Goal: Transaction & Acquisition: Purchase product/service

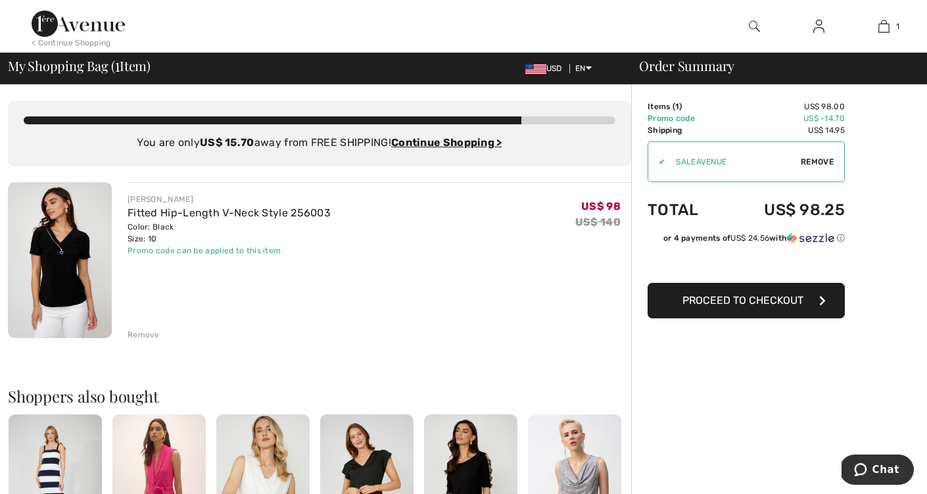
click at [680, 311] on button "Proceed to Checkout" at bounding box center [746, 300] width 197 height 35
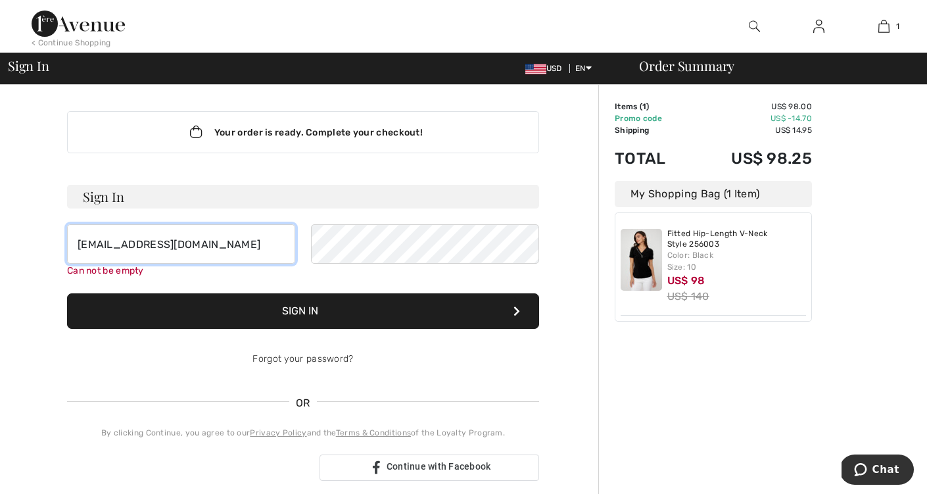
type input "annsheffer@gmail.com"
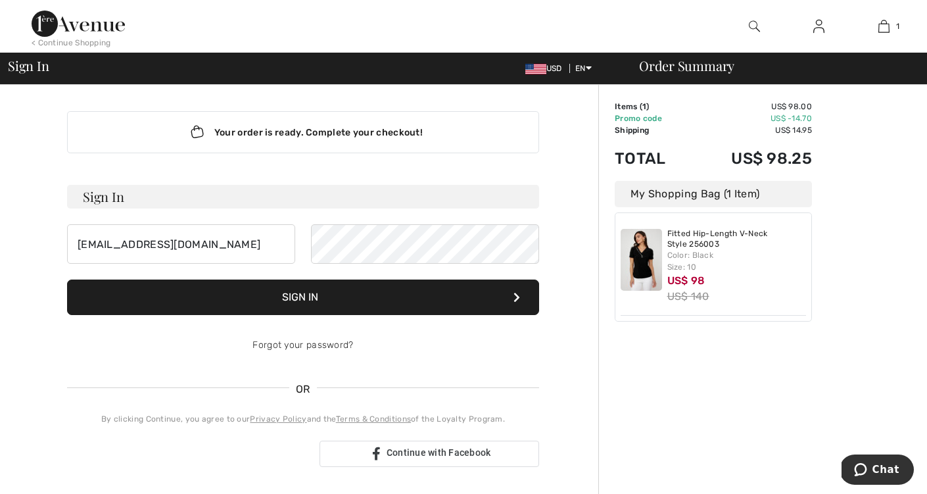
click at [304, 296] on button "Sign In" at bounding box center [303, 296] width 472 height 35
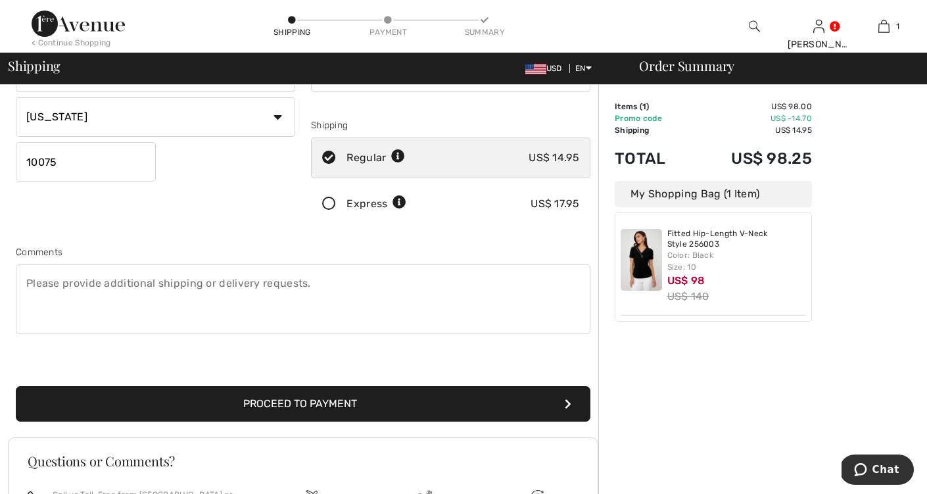
scroll to position [201, 0]
click at [380, 397] on button "Proceed to Payment" at bounding box center [303, 403] width 575 height 35
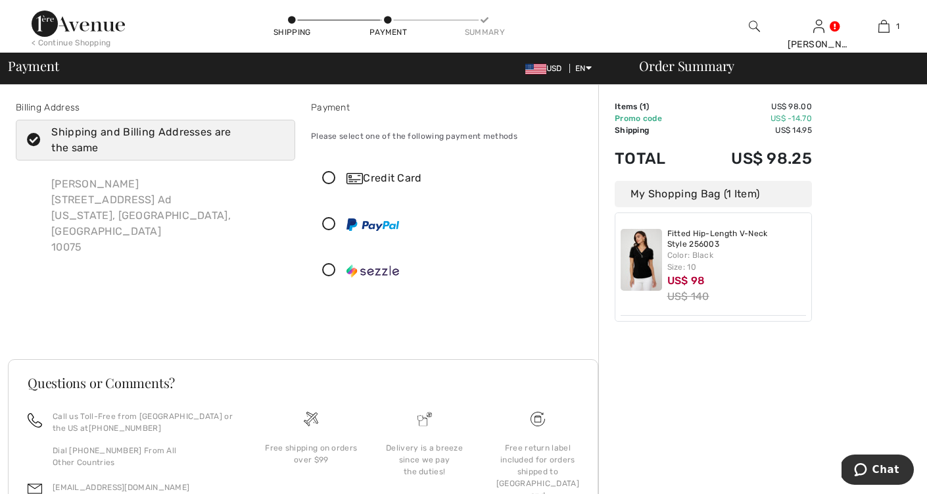
click at [327, 175] on icon at bounding box center [329, 179] width 35 height 14
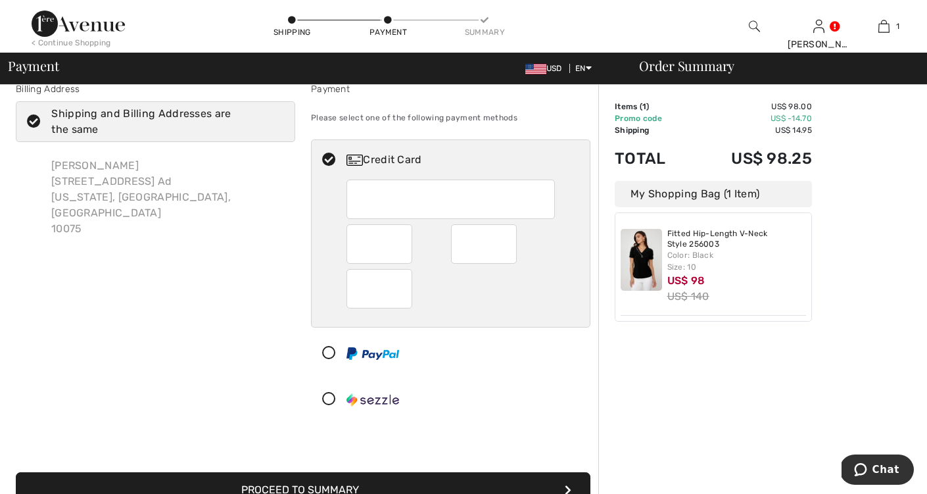
scroll to position [16, 0]
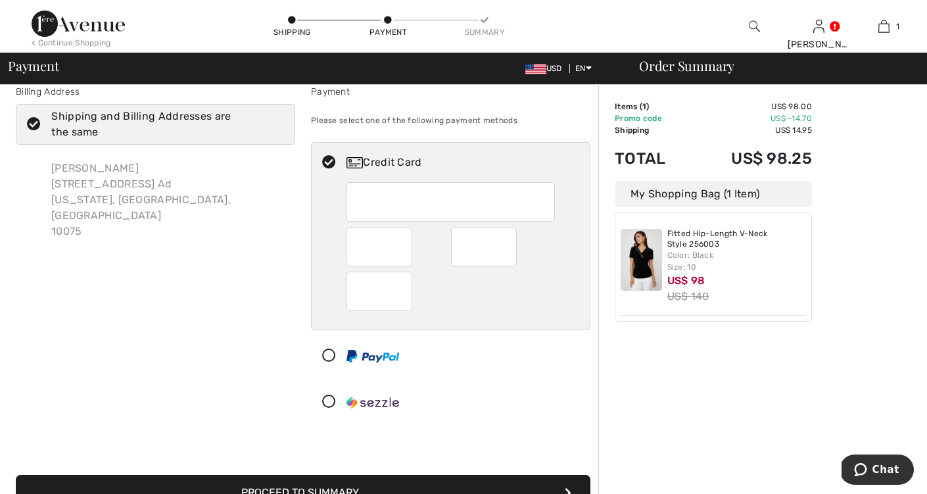
click at [326, 159] on icon at bounding box center [329, 163] width 35 height 14
click at [330, 352] on icon at bounding box center [329, 356] width 35 height 14
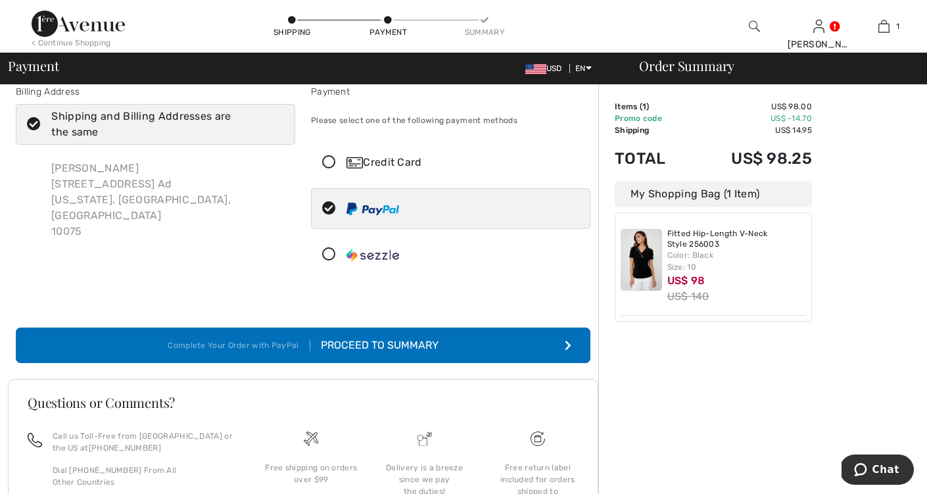
click at [357, 342] on div "Proceed to Summary" at bounding box center [374, 345] width 128 height 16
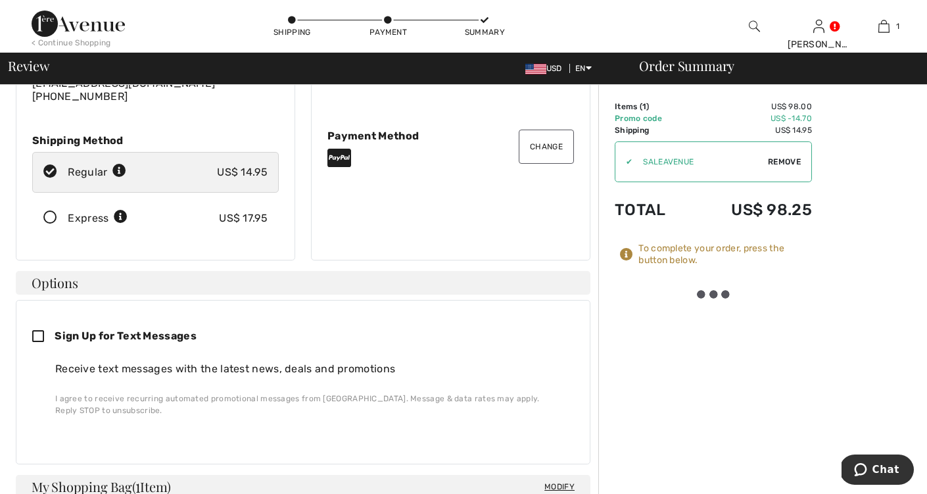
scroll to position [161, 0]
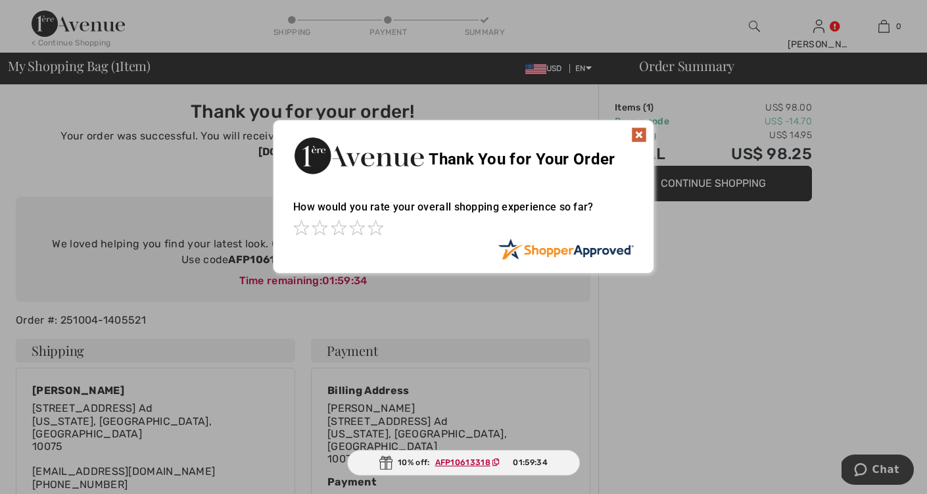
click at [636, 131] on img at bounding box center [639, 135] width 16 height 16
